Goal: Transaction & Acquisition: Download file/media

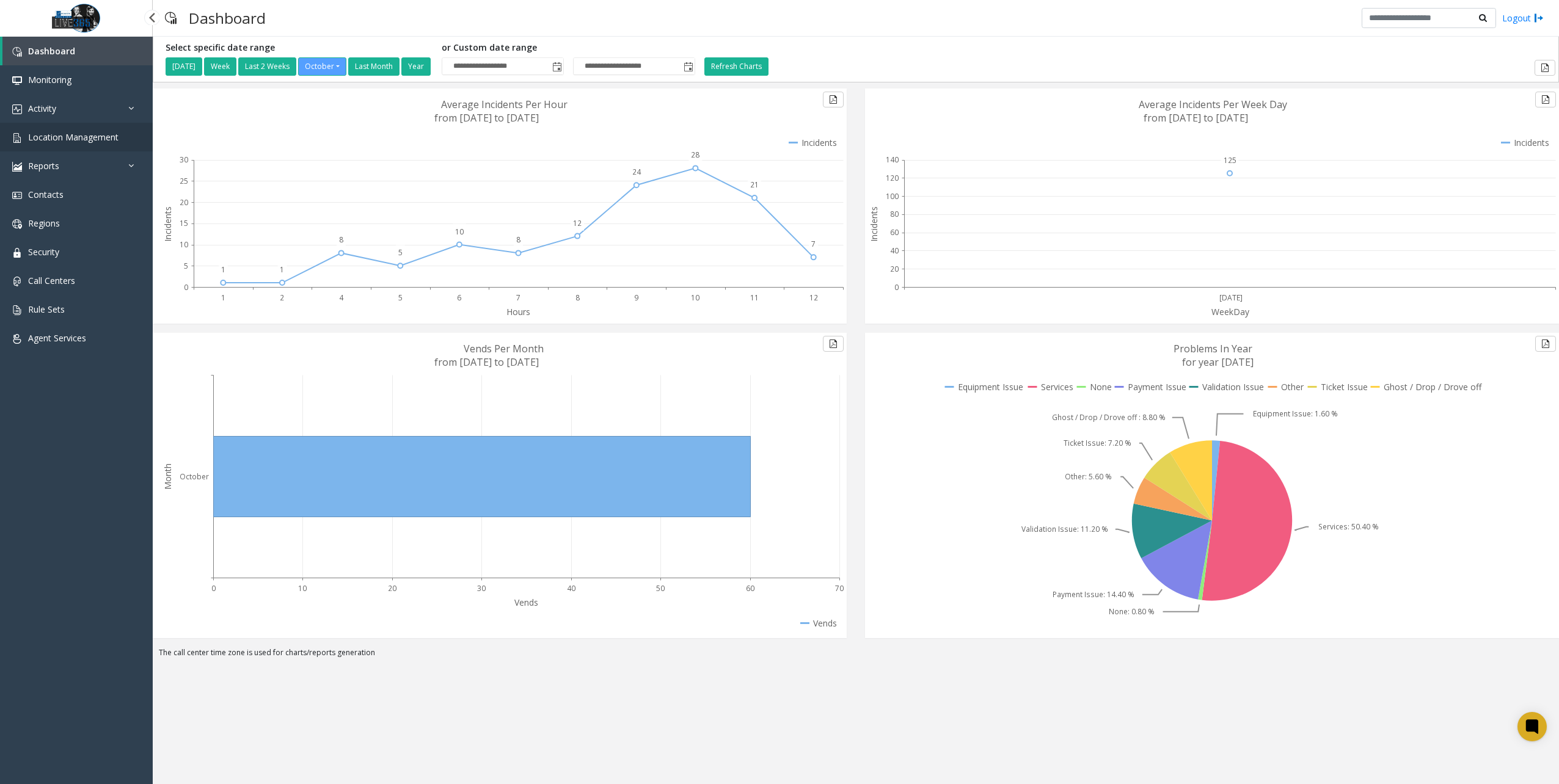
click at [84, 135] on span "Location Management" at bounding box center [73, 137] width 91 height 11
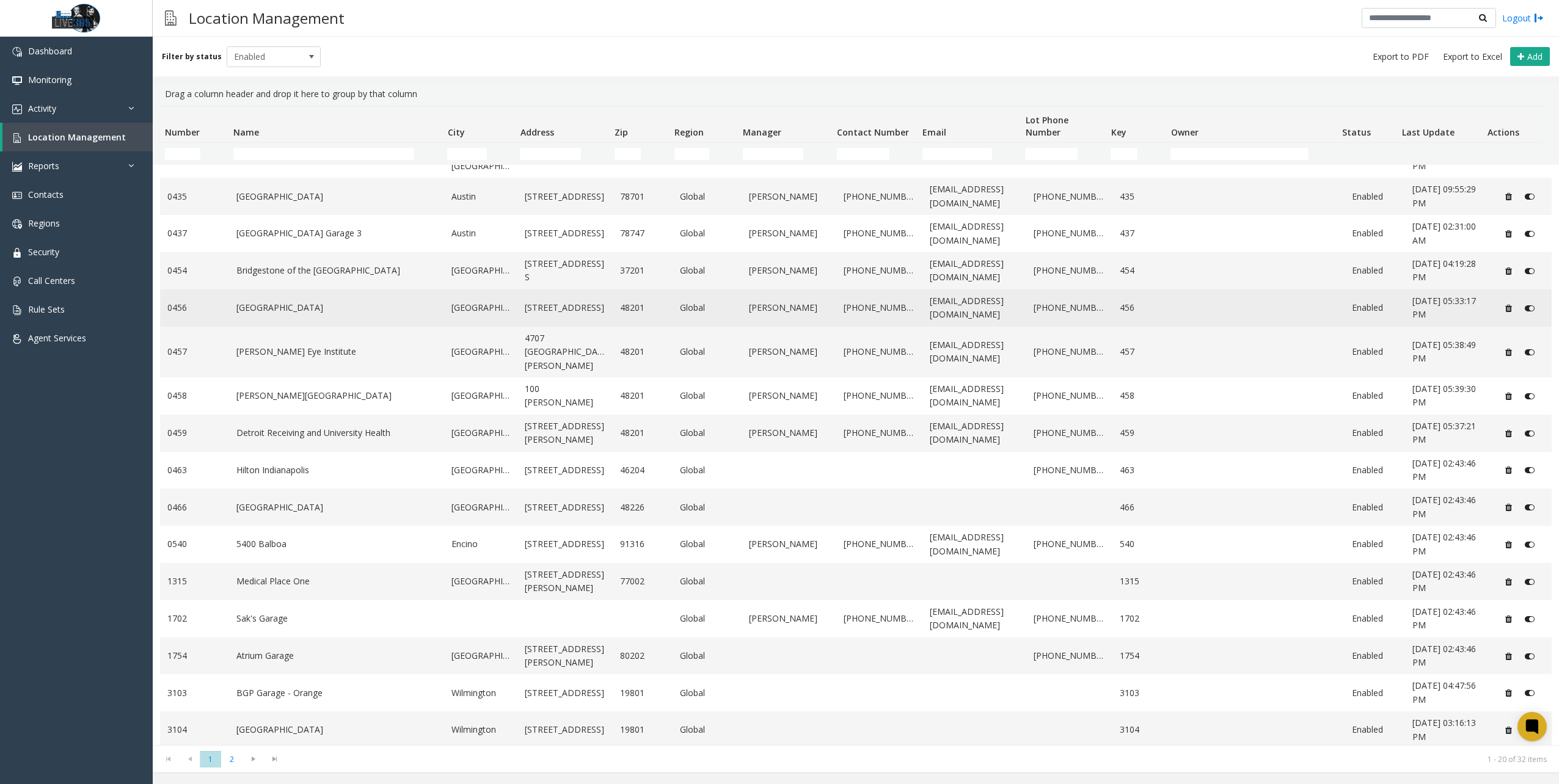
scroll to position [163, 0]
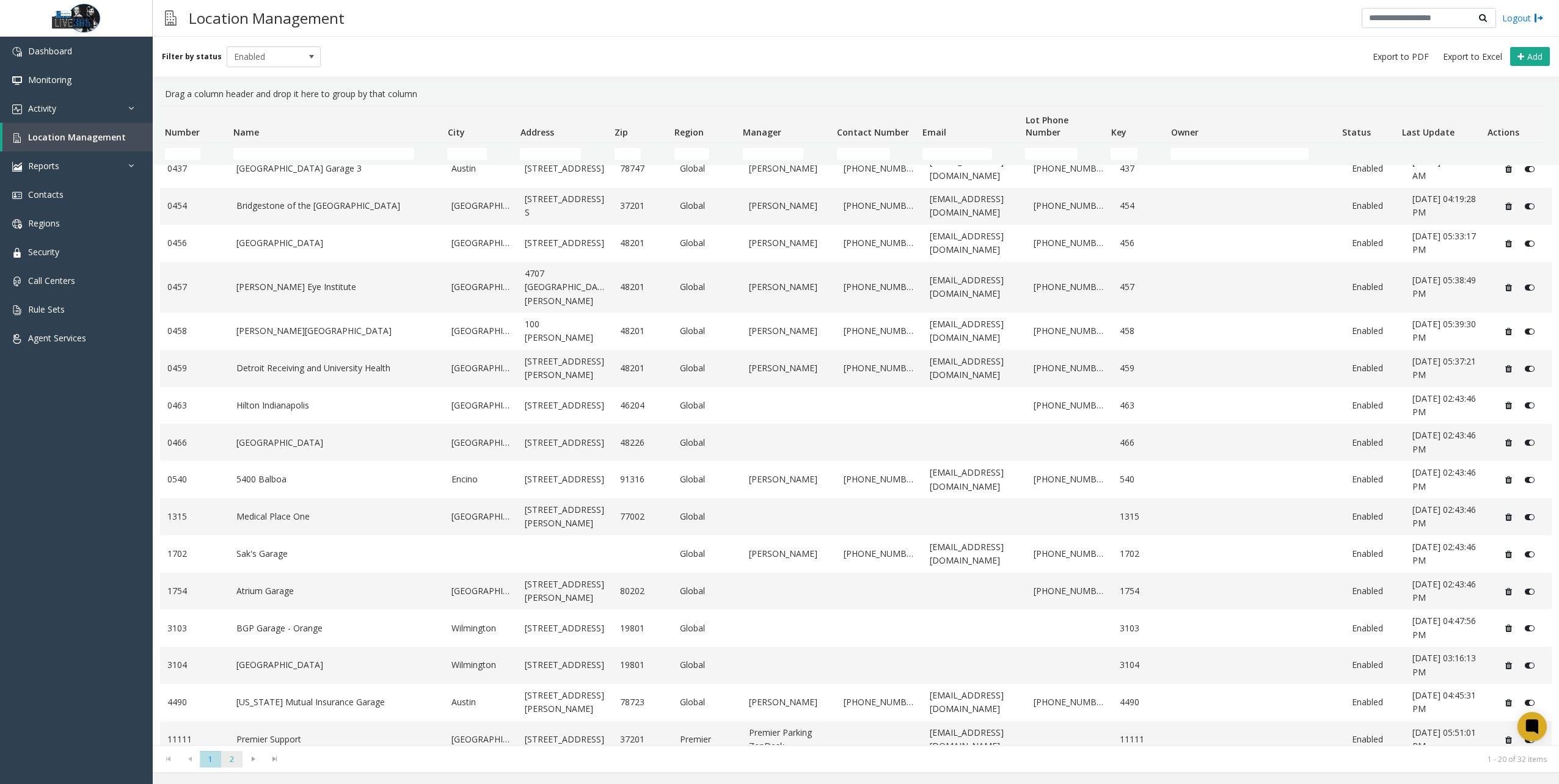
click at [232, 763] on span "2" at bounding box center [231, 759] width 21 height 16
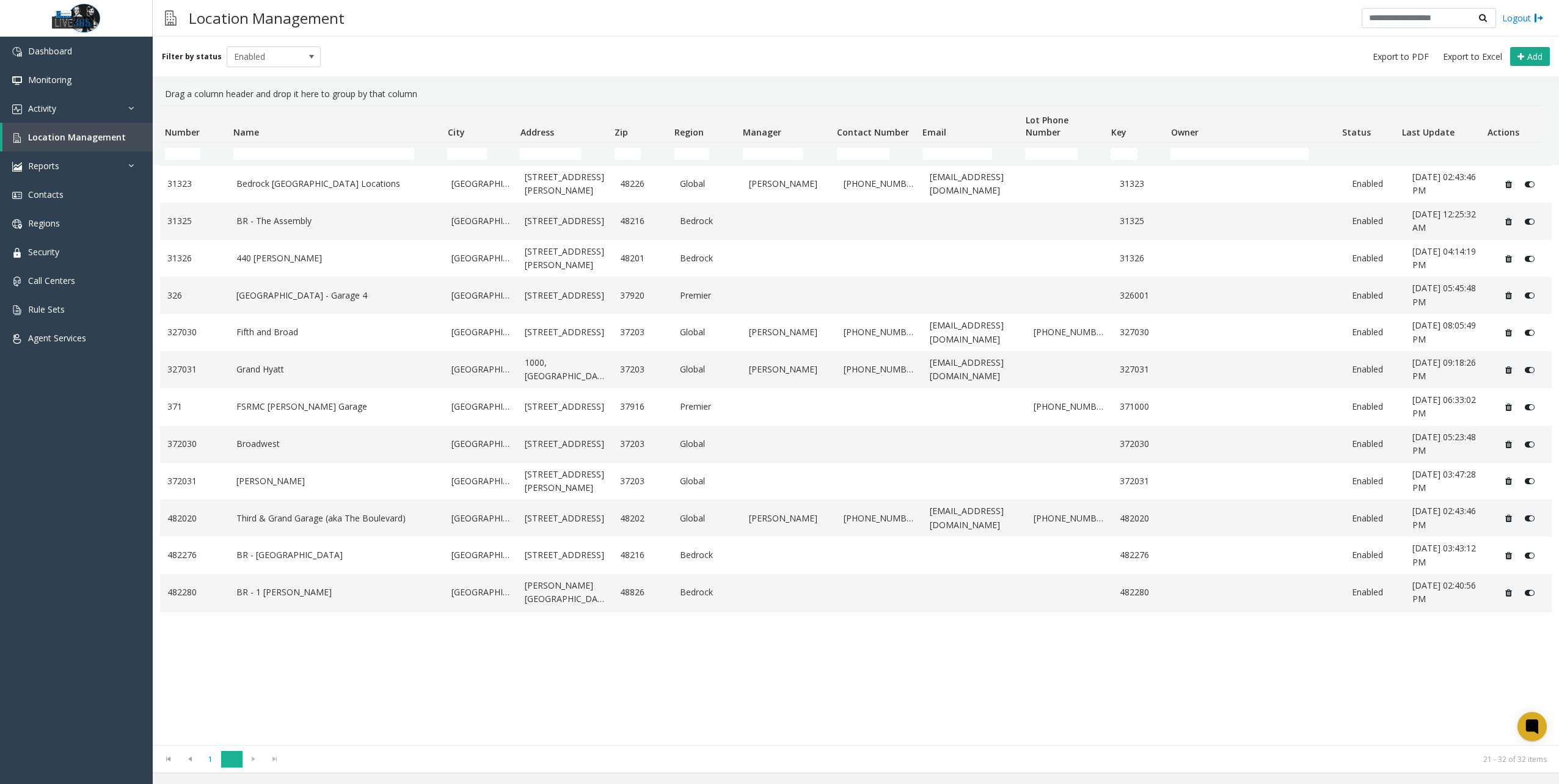
scroll to position [0, 0]
click at [213, 758] on span "1" at bounding box center [210, 759] width 21 height 16
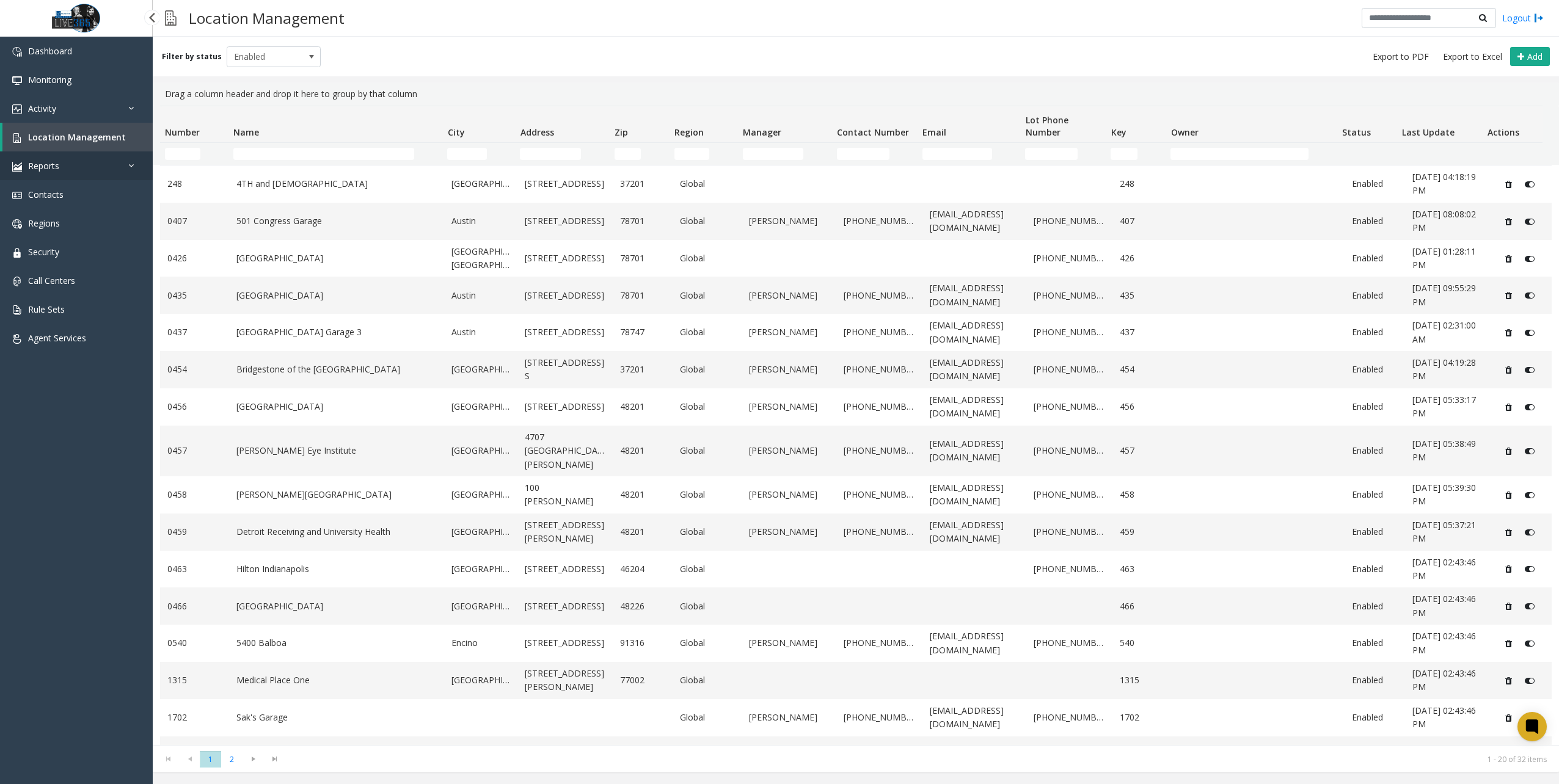
click at [90, 166] on link "Reports" at bounding box center [77, 165] width 153 height 29
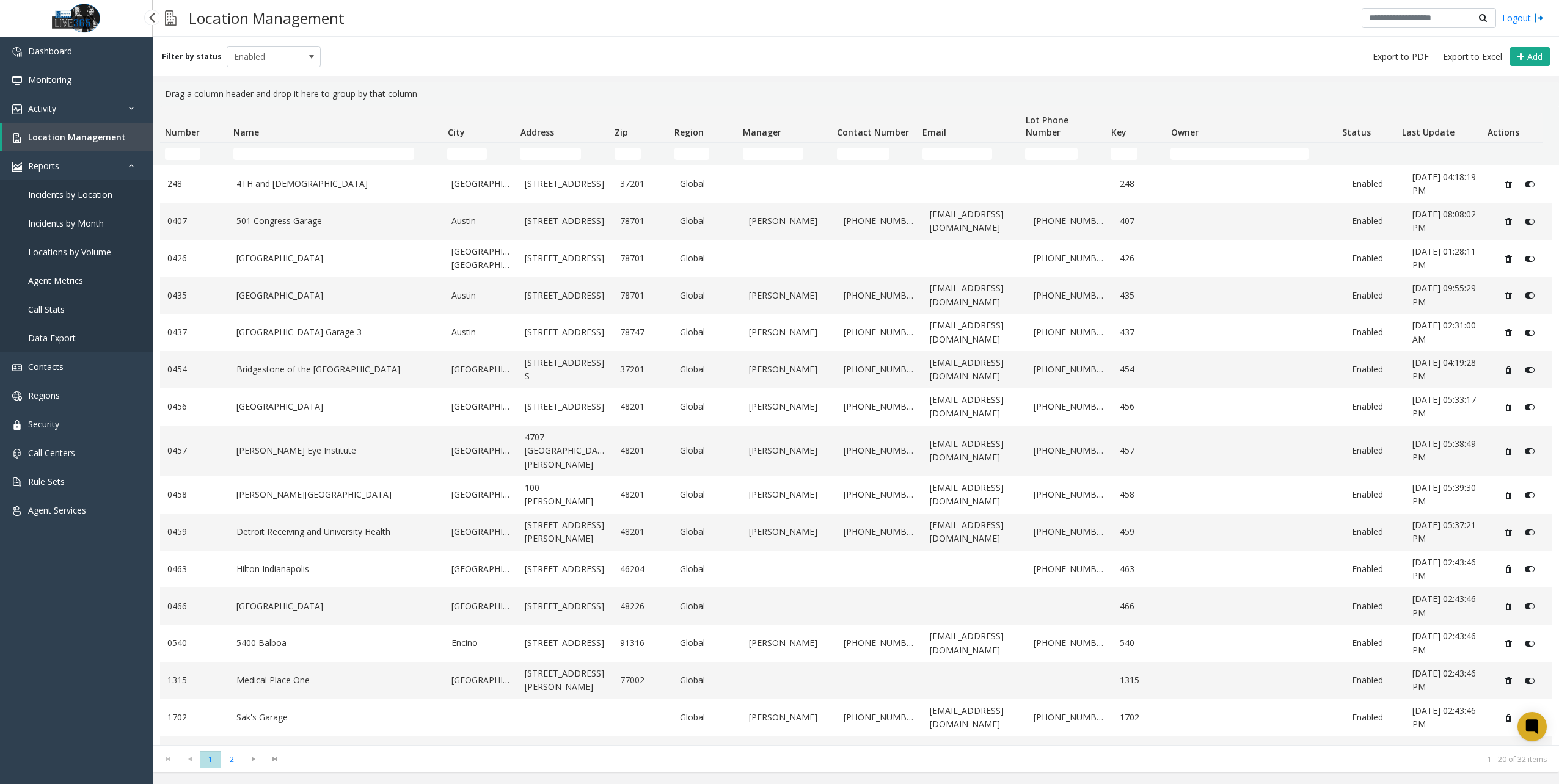
click at [77, 337] on link "Data Export" at bounding box center [77, 338] width 153 height 29
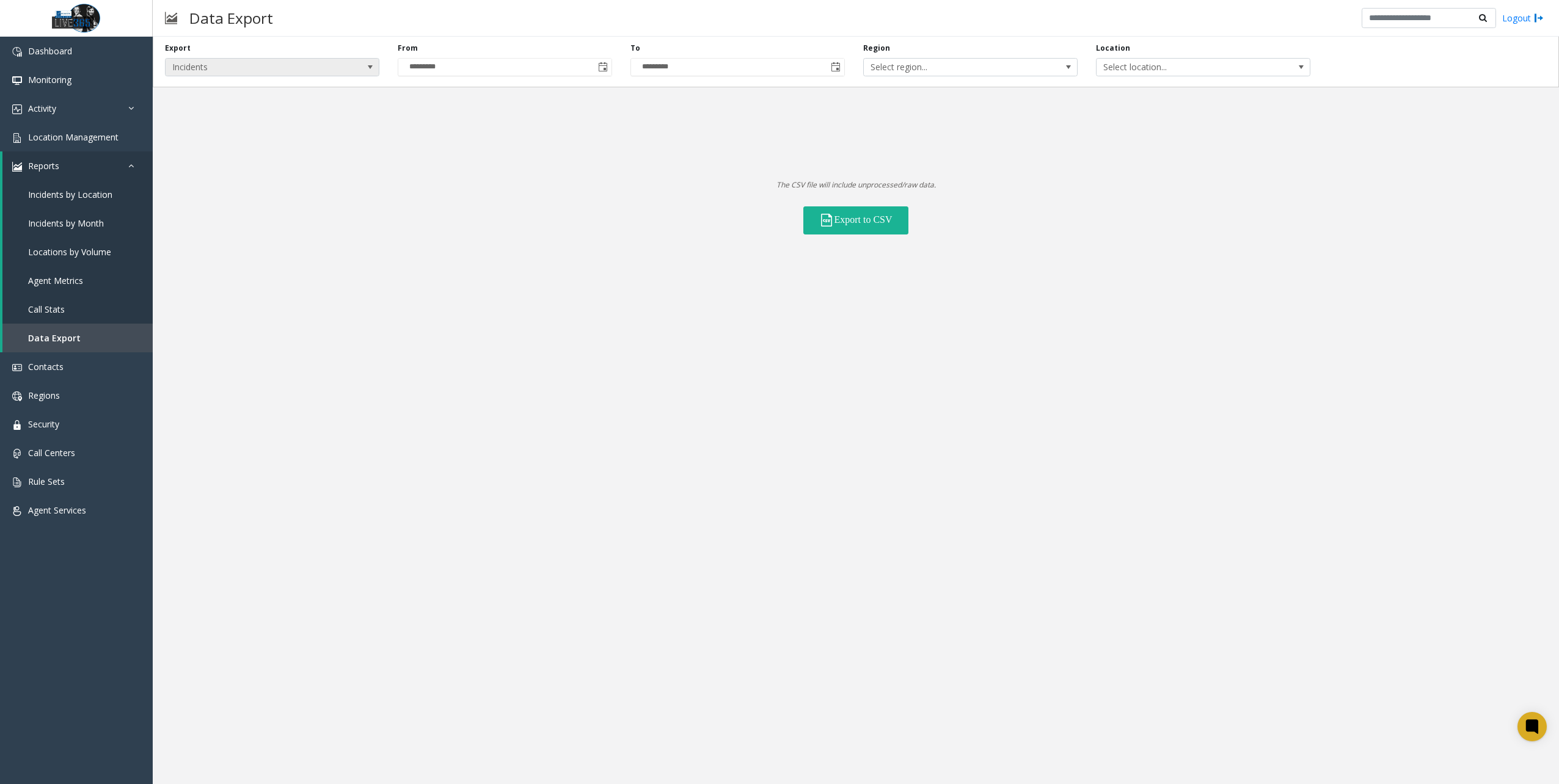
click at [342, 69] on span "Incidents" at bounding box center [272, 67] width 214 height 18
click at [223, 105] on li "Locations" at bounding box center [272, 102] width 210 height 16
click at [1119, 65] on span "All Statuses" at bounding box center [1065, 67] width 170 height 17
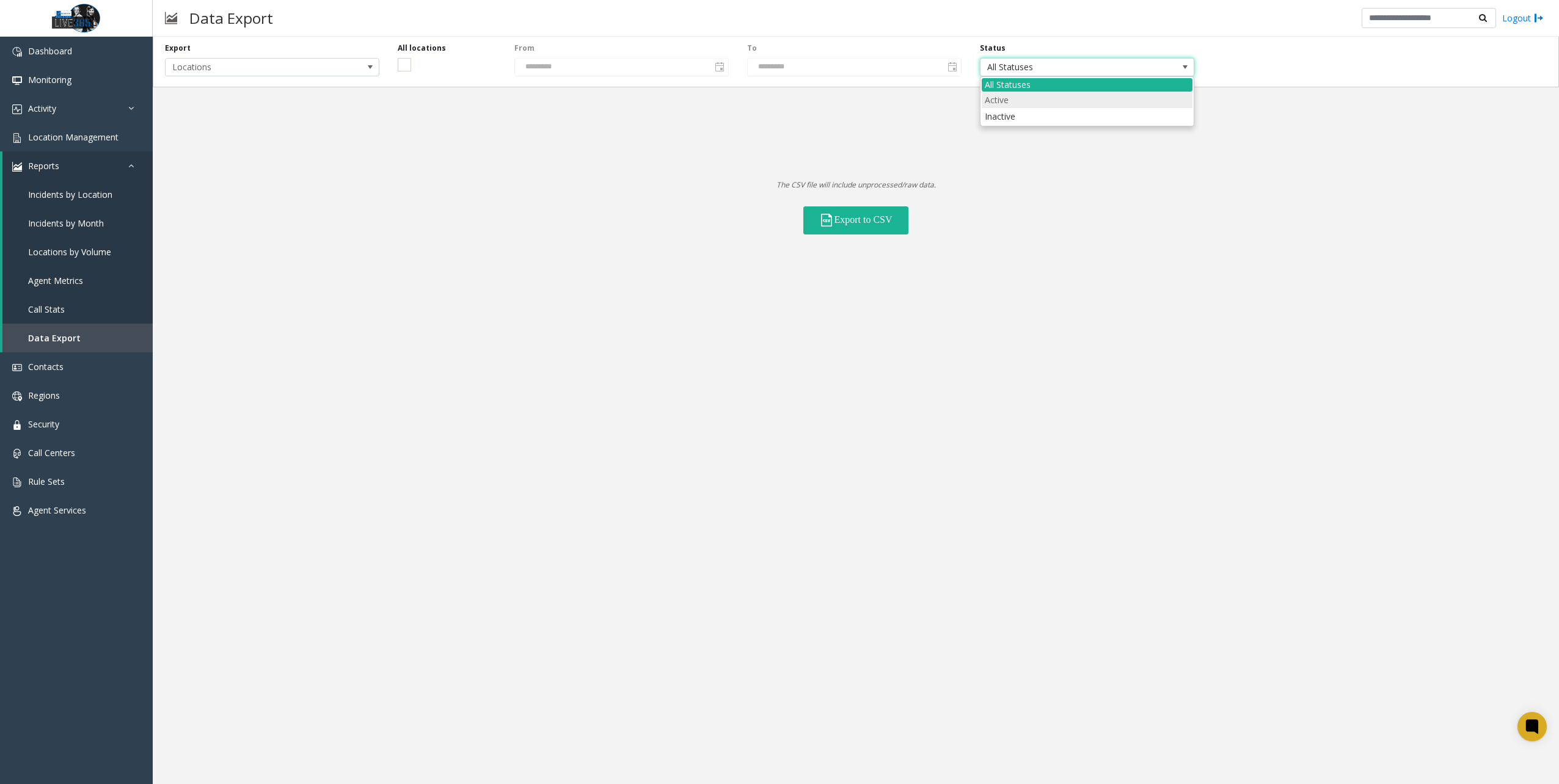
click at [1032, 101] on li "Active" at bounding box center [1087, 99] width 210 height 16
click at [865, 289] on div "Export Locations All locations From ********* To ********* Status Active The CS…" at bounding box center [856, 410] width 1406 height 748
click at [871, 227] on button "Export to CSV" at bounding box center [856, 220] width 105 height 28
click at [91, 137] on span "Location Management" at bounding box center [73, 137] width 91 height 11
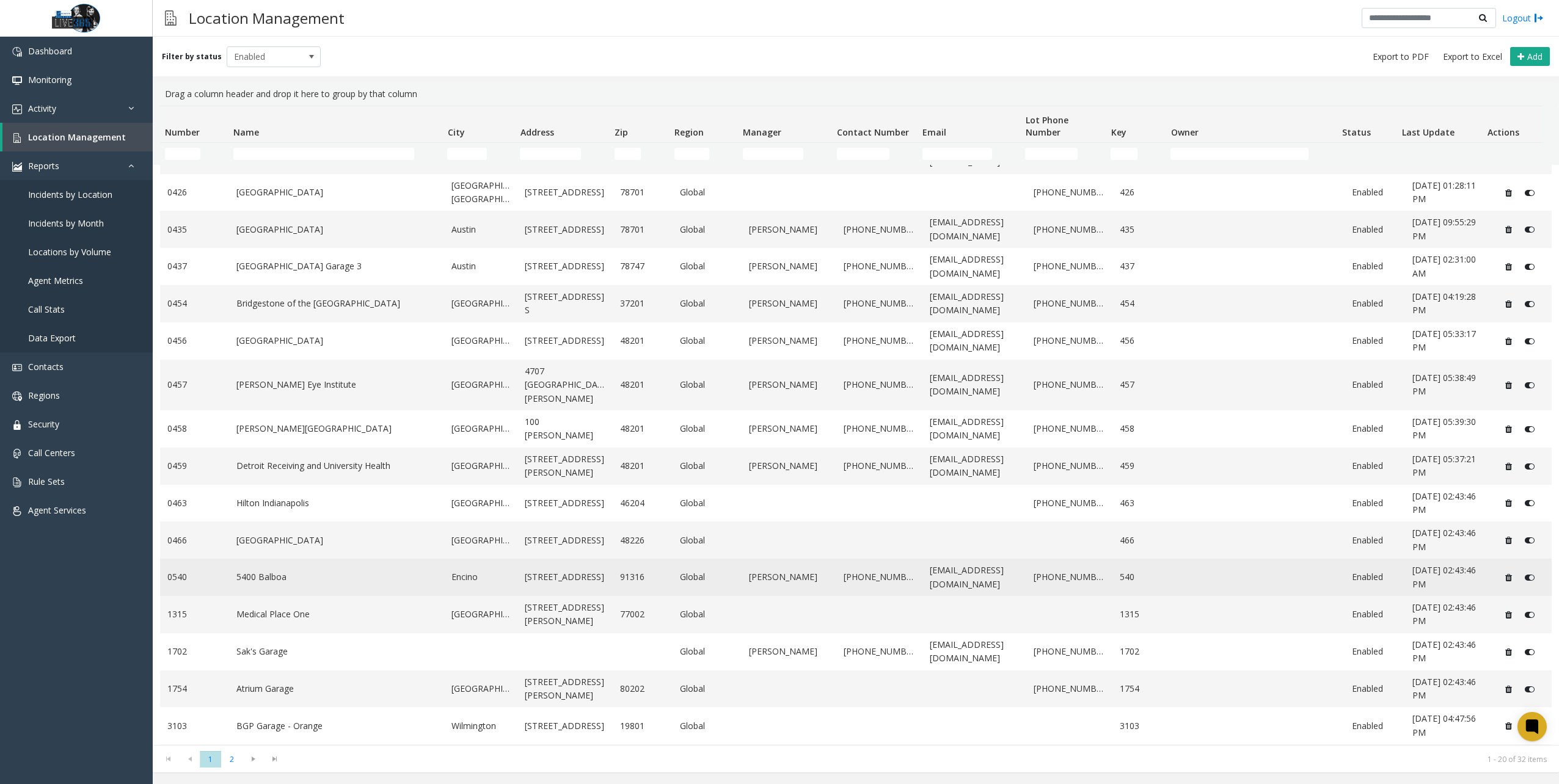
scroll to position [163, 0]
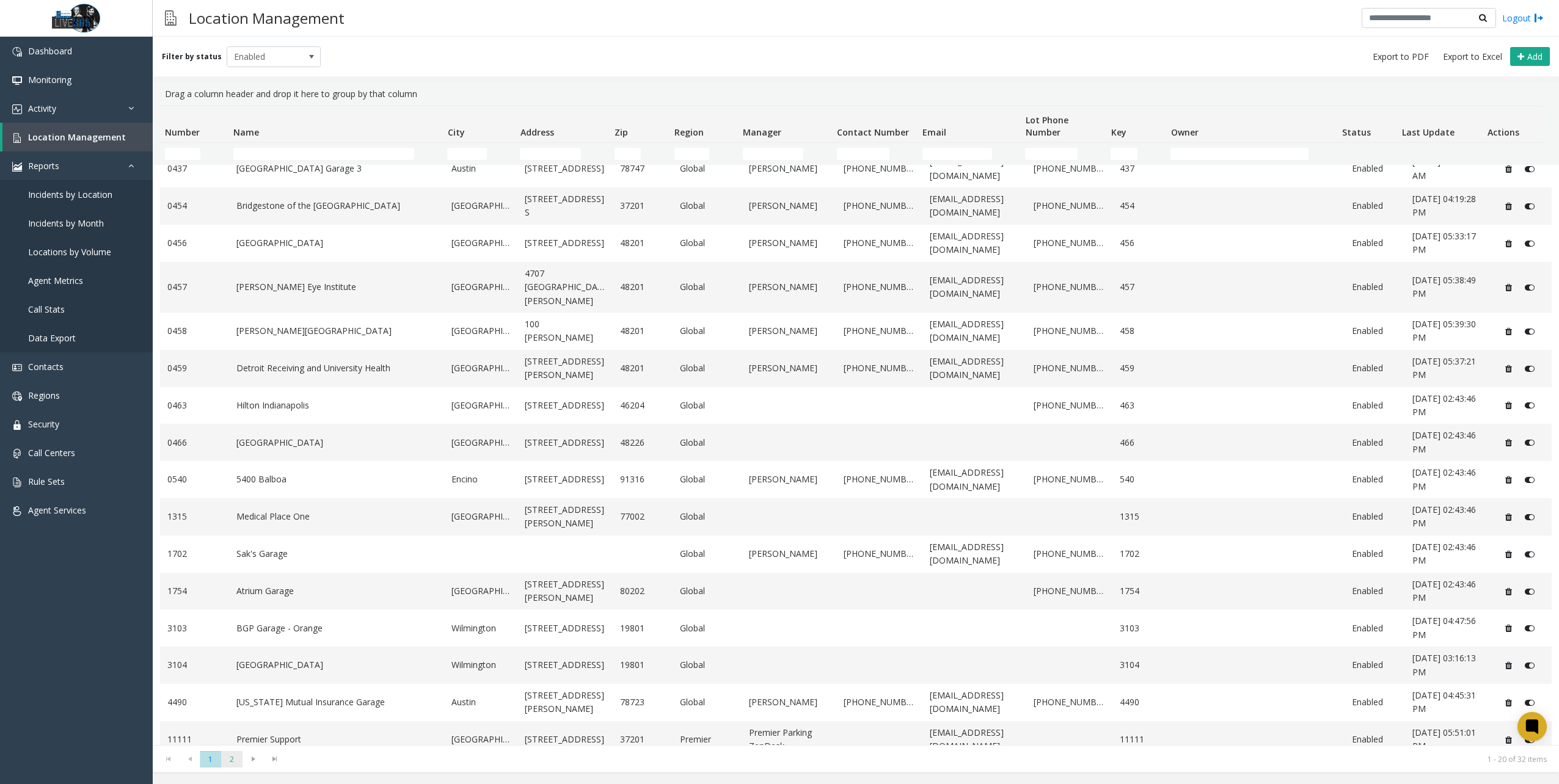
click at [236, 758] on span "2" at bounding box center [231, 759] width 21 height 16
